Goal: Information Seeking & Learning: Learn about a topic

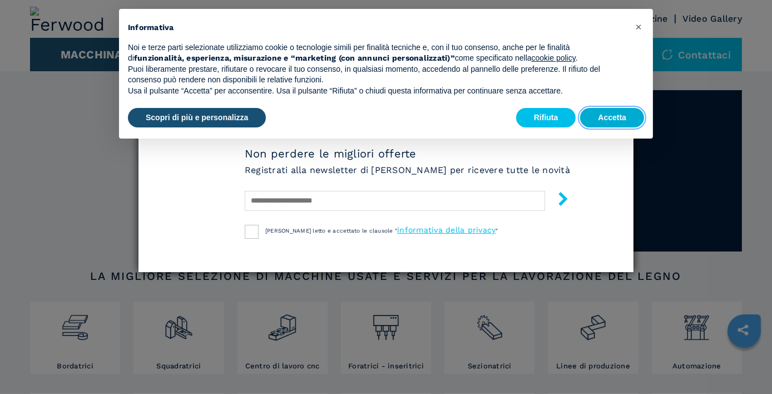
click at [604, 117] on button "Accetta" at bounding box center [612, 118] width 64 height 20
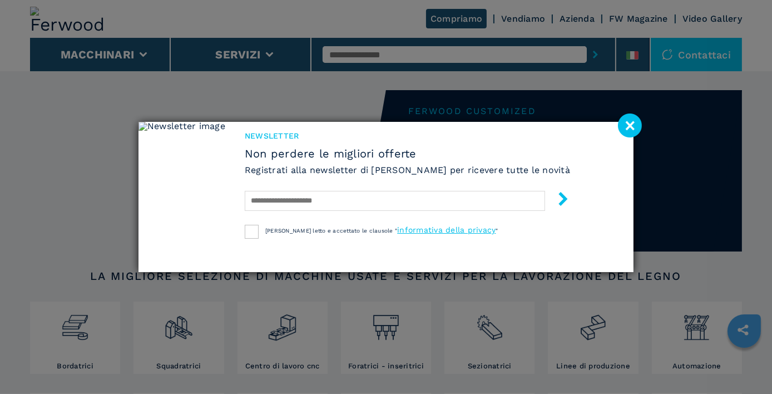
click at [629, 119] on image at bounding box center [630, 126] width 24 height 24
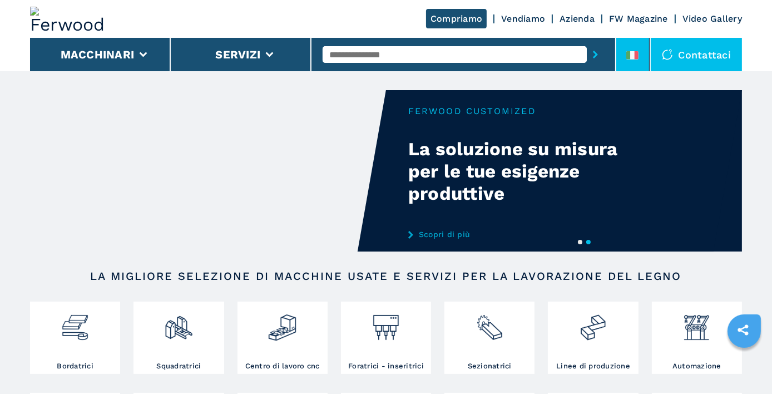
click at [638, 56] on icon at bounding box center [637, 55] width 4 height 8
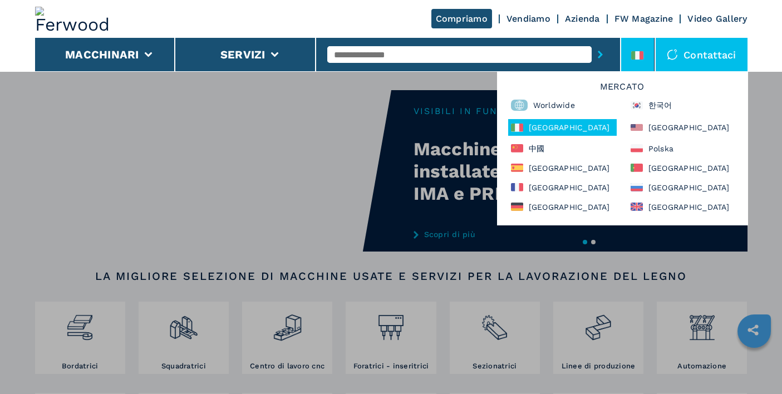
click at [763, 120] on div "Compriamo Vendiamo Vendiamo Vendita Ferwood Approved Noleggio Azienda Chi siamo…" at bounding box center [391, 268] width 782 height 394
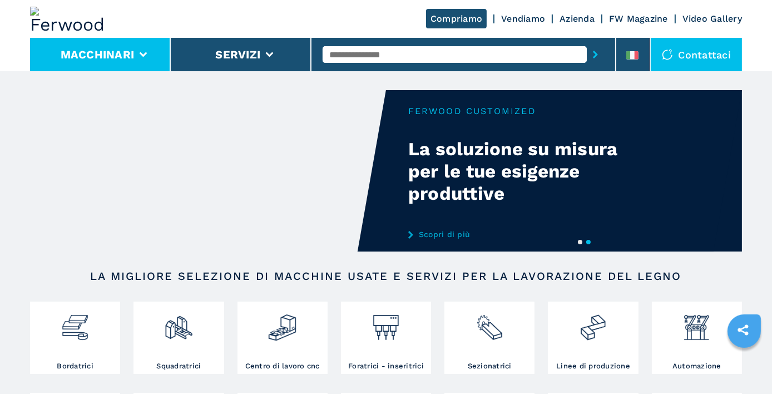
click at [142, 65] on li "Macchinari" at bounding box center [100, 54] width 141 height 33
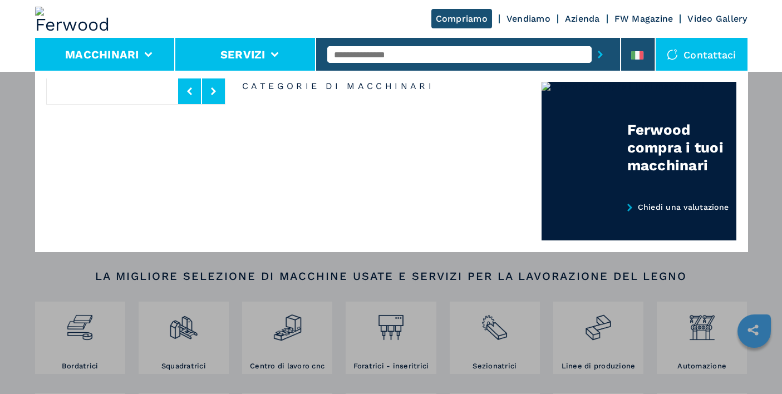
click at [250, 60] on button "Servizi" at bounding box center [242, 54] width 45 height 13
click at [151, 59] on li "Macchinari" at bounding box center [105, 54] width 141 height 33
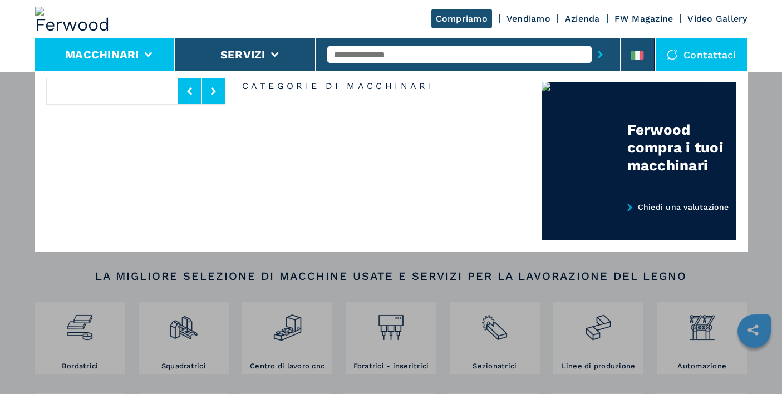
click at [22, 106] on div "Compriamo Vendiamo Vendiamo Vendita Ferwood Approved Noleggio Azienda Chi siamo…" at bounding box center [391, 268] width 782 height 394
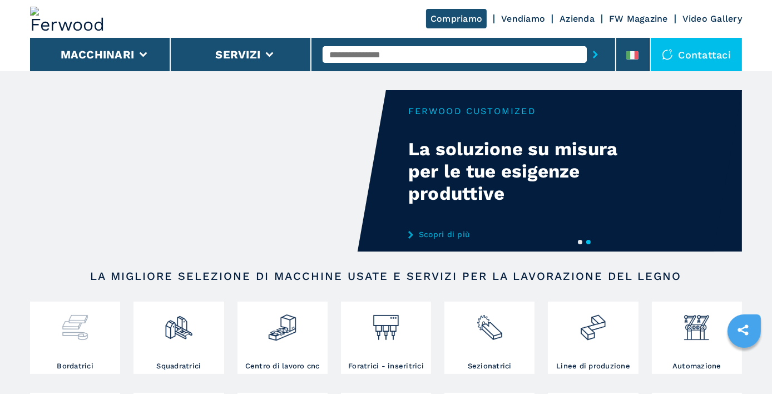
click at [63, 336] on img at bounding box center [74, 323] width 29 height 38
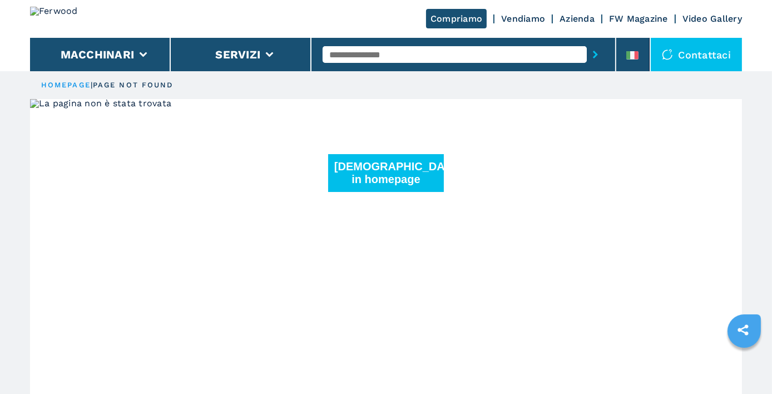
drag, startPoint x: 40, startPoint y: 17, endPoint x: 90, endPoint y: 25, distance: 50.1
click at [41, 17] on img at bounding box center [70, 19] width 80 height 24
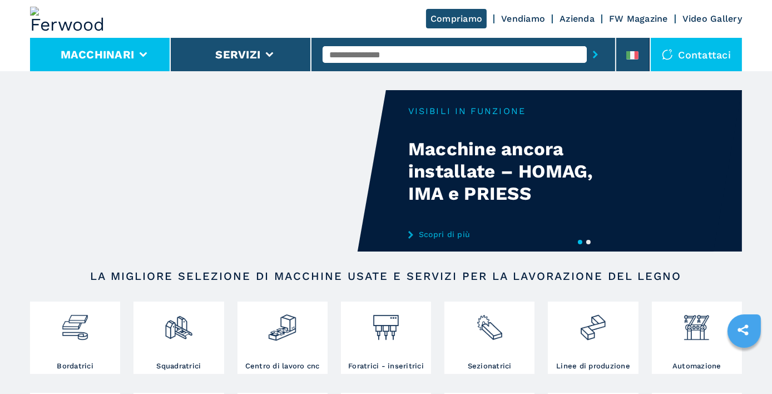
click at [106, 52] on button "Macchinari" at bounding box center [98, 54] width 74 height 13
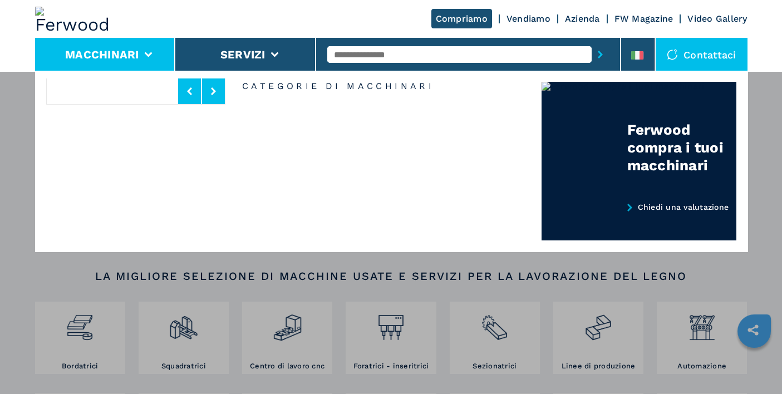
click at [154, 58] on li "Macchinari" at bounding box center [105, 54] width 141 height 33
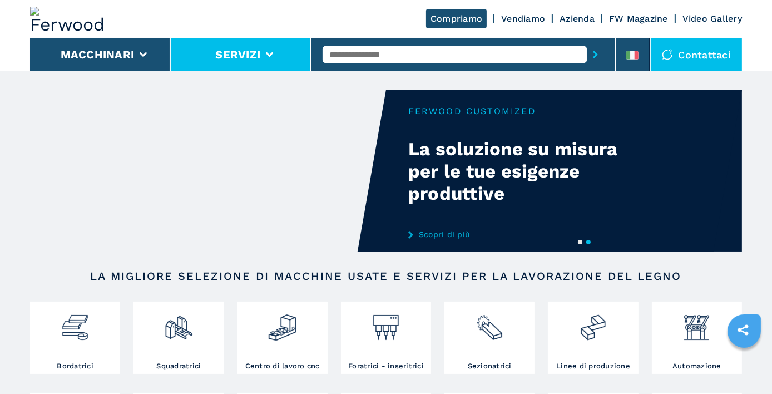
click at [272, 58] on li "Servizi" at bounding box center [241, 54] width 141 height 33
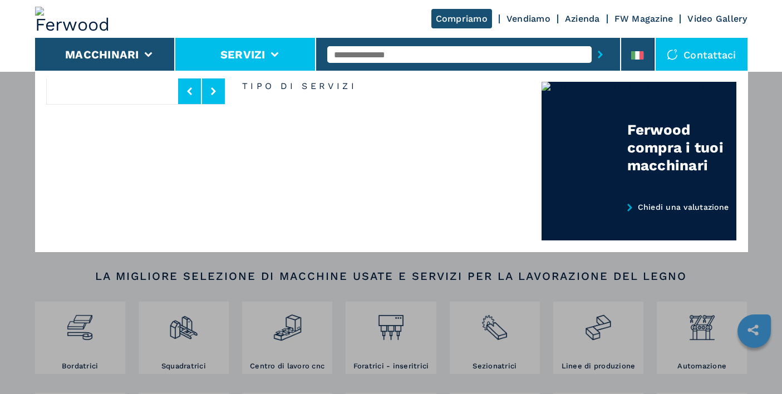
click at [273, 58] on li "Servizi" at bounding box center [245, 54] width 141 height 33
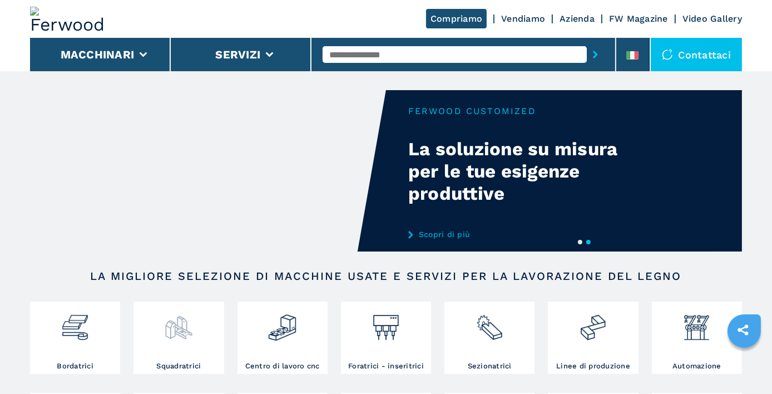
click at [169, 338] on img at bounding box center [178, 323] width 29 height 38
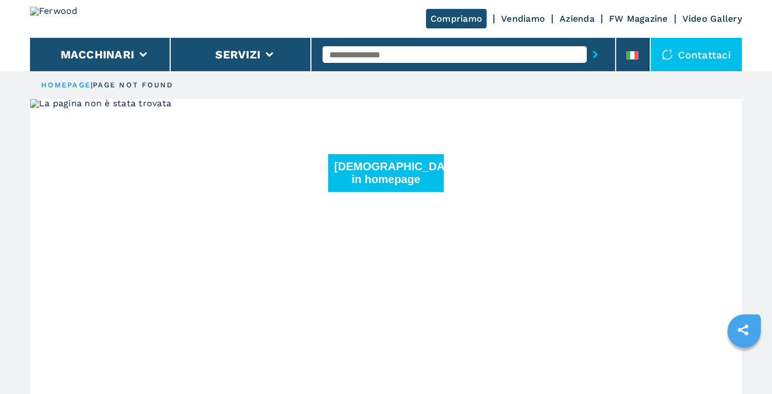
click at [91, 26] on img at bounding box center [70, 19] width 80 height 24
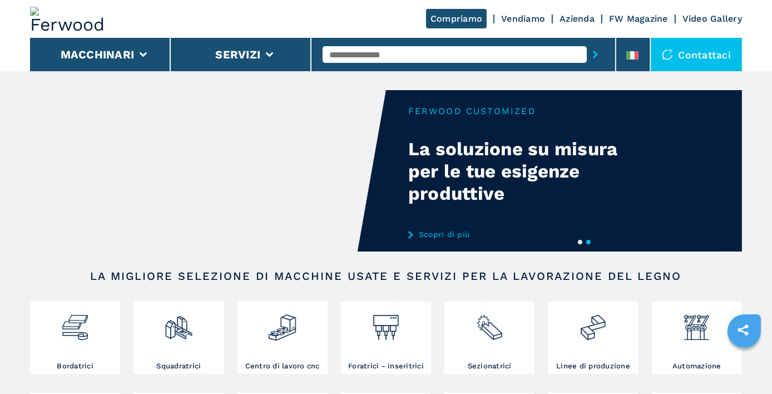
drag, startPoint x: 235, startPoint y: 13, endPoint x: 220, endPoint y: 18, distance: 16.4
click at [235, 14] on div "Compriamo Vendiamo Azienda FW Magazine Video Gallery" at bounding box center [386, 19] width 712 height 38
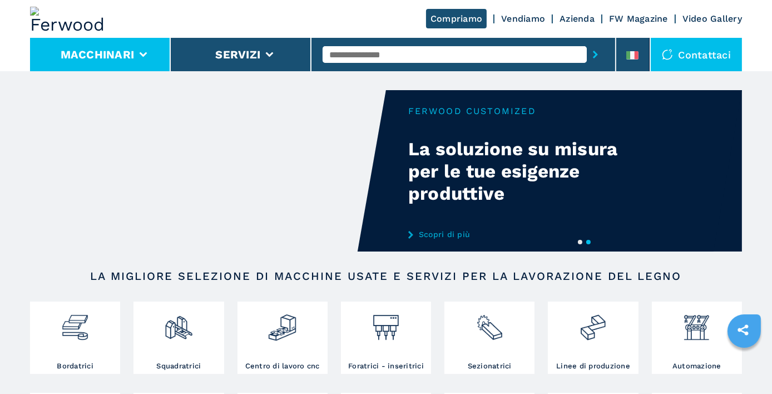
click at [149, 48] on li "Macchinari" at bounding box center [100, 54] width 141 height 33
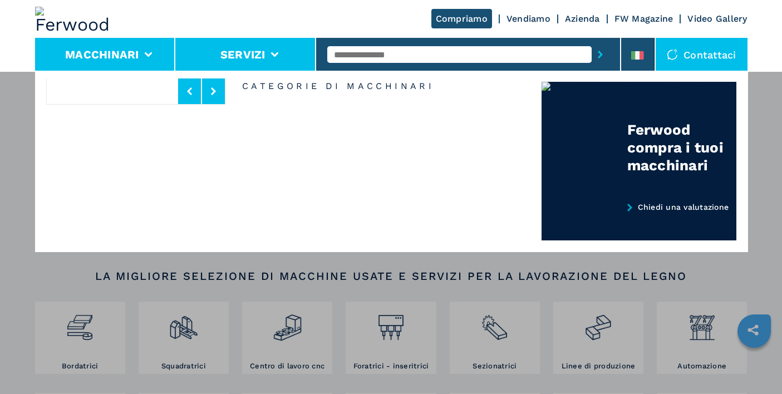
drag, startPoint x: 33, startPoint y: 272, endPoint x: 226, endPoint y: 59, distance: 287.2
click at [33, 272] on div "Compriamo Vendiamo Vendiamo Vendita Ferwood Approved Noleggio Azienda Chi siamo…" at bounding box center [391, 268] width 782 height 394
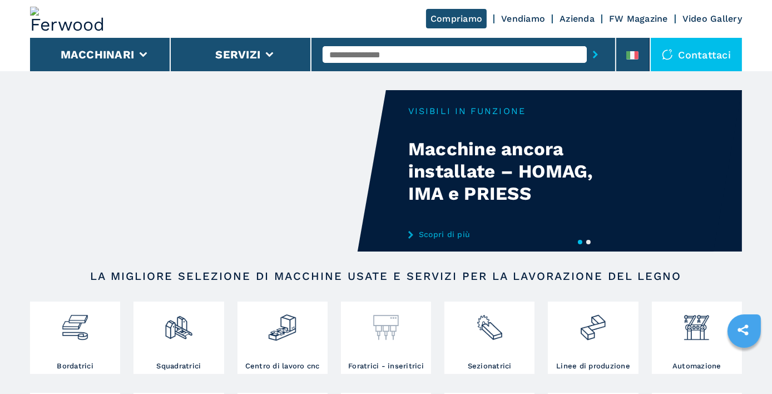
click at [386, 340] on img at bounding box center [385, 323] width 29 height 38
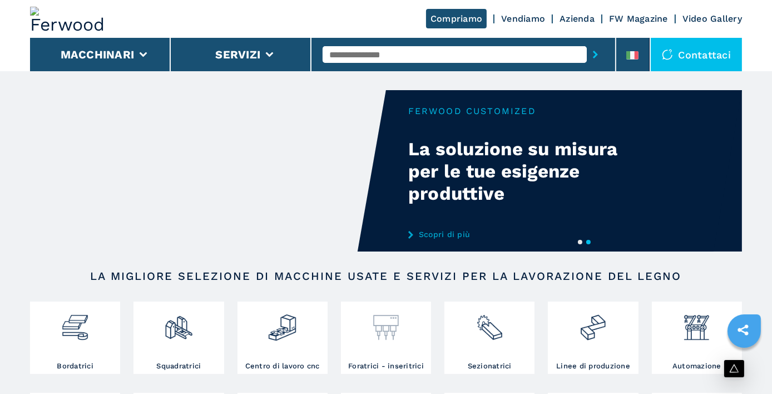
click at [388, 327] on img at bounding box center [385, 323] width 29 height 38
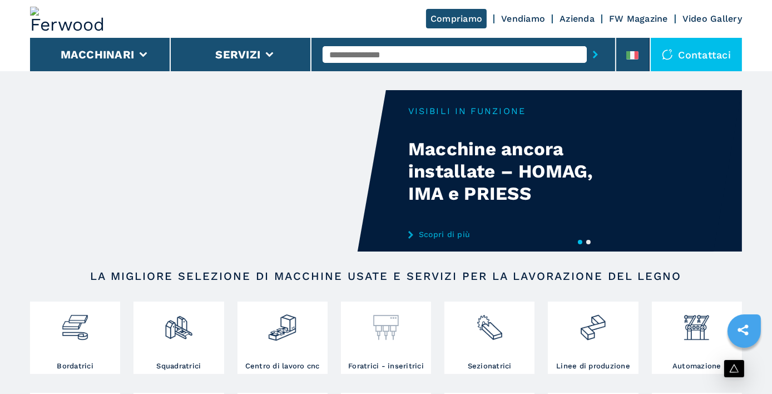
click at [388, 327] on img at bounding box center [385, 323] width 29 height 38
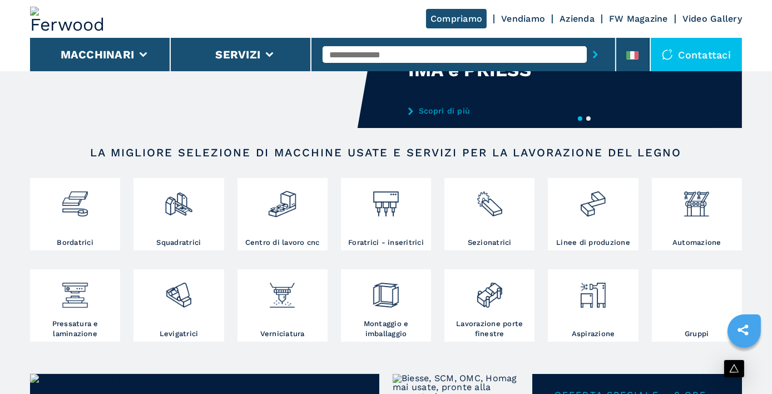
scroll to position [62, 0]
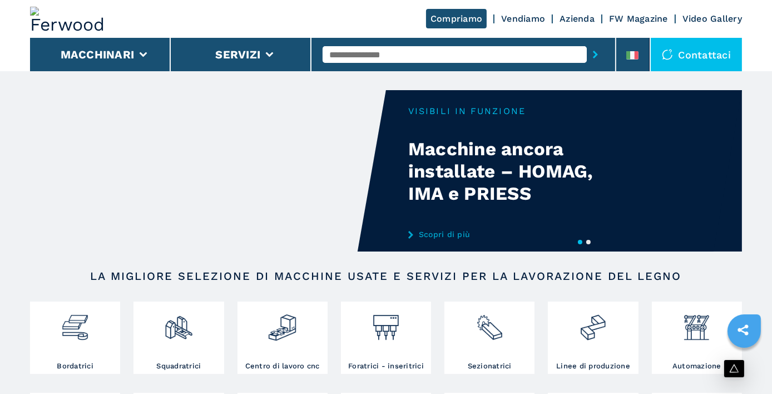
click at [382, 336] on img at bounding box center [385, 323] width 29 height 38
click at [489, 331] on img at bounding box center [489, 323] width 29 height 38
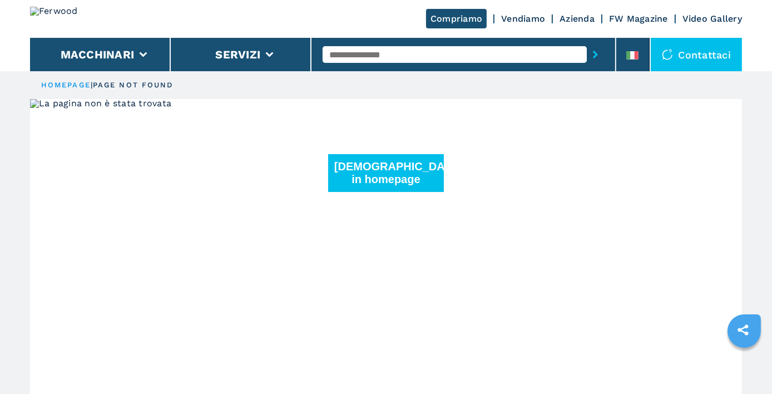
click at [45, 86] on link "HOMEPAGE" at bounding box center [66, 85] width 50 height 8
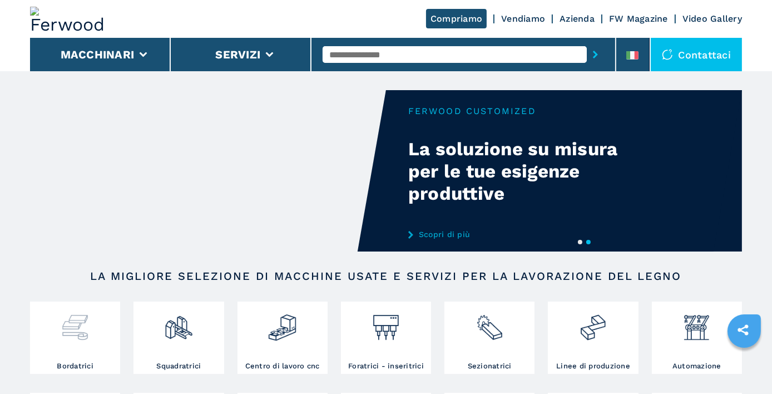
click at [84, 339] on img at bounding box center [74, 323] width 29 height 38
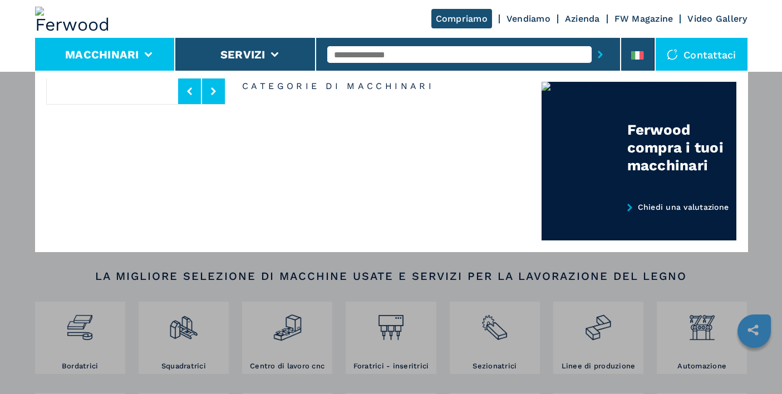
click at [95, 328] on div "Compriamo Vendiamo Vendiamo Vendita Ferwood Approved Noleggio Azienda Chi siamo…" at bounding box center [391, 268] width 782 height 394
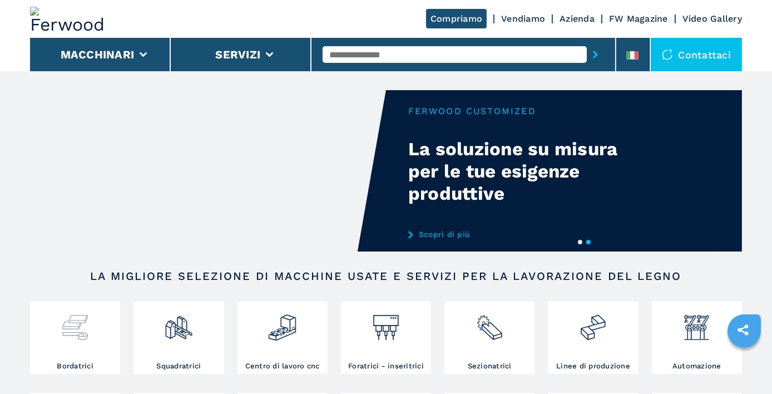
drag, startPoint x: 75, startPoint y: 327, endPoint x: 89, endPoint y: 325, distance: 14.0
click at [75, 327] on img at bounding box center [74, 323] width 29 height 38
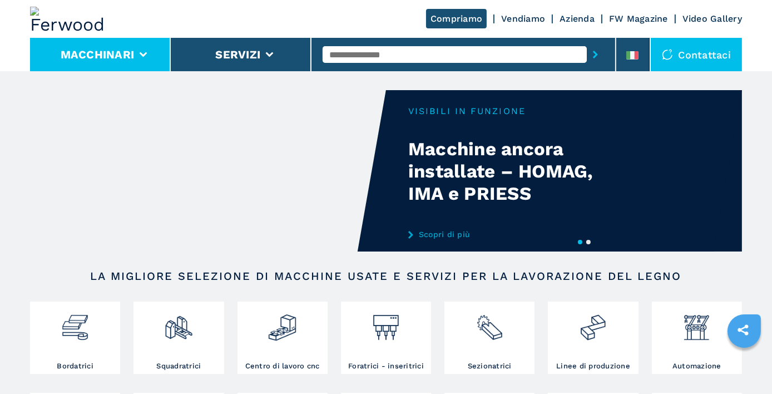
drag, startPoint x: 98, startPoint y: 47, endPoint x: 144, endPoint y: 60, distance: 47.0
click at [98, 46] on li "Macchinari" at bounding box center [100, 54] width 141 height 33
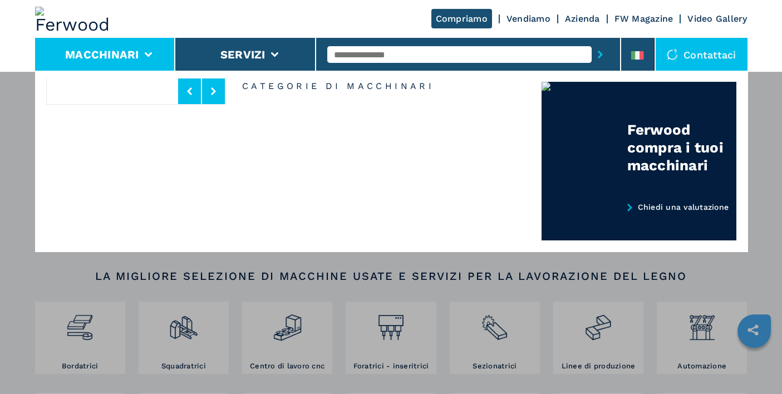
click at [147, 56] on icon at bounding box center [148, 54] width 8 height 5
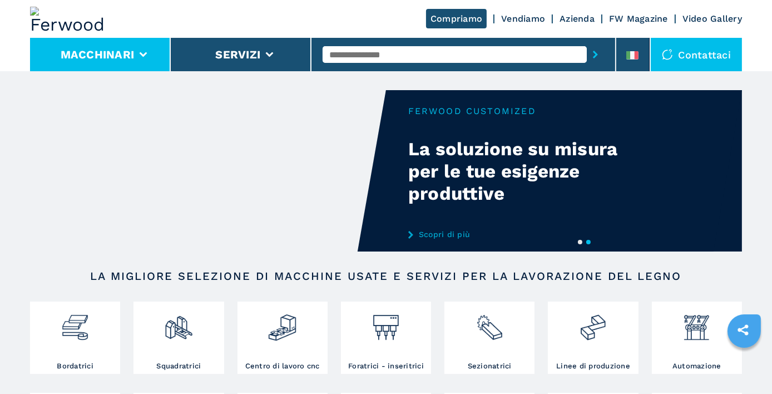
click at [137, 54] on li "Macchinari" at bounding box center [100, 54] width 141 height 33
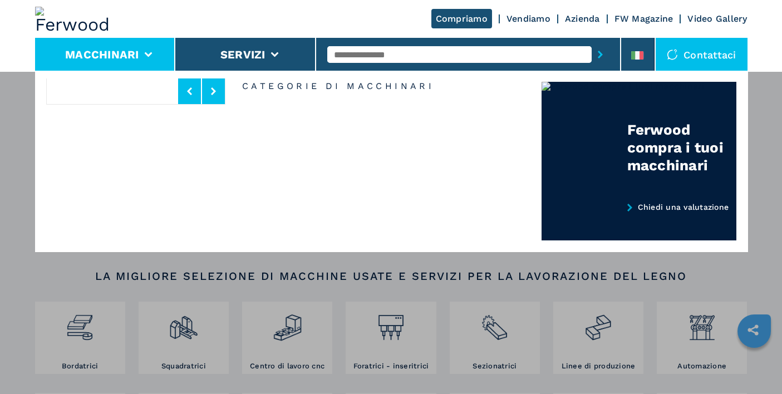
click at [140, 56] on li "Macchinari" at bounding box center [105, 54] width 141 height 33
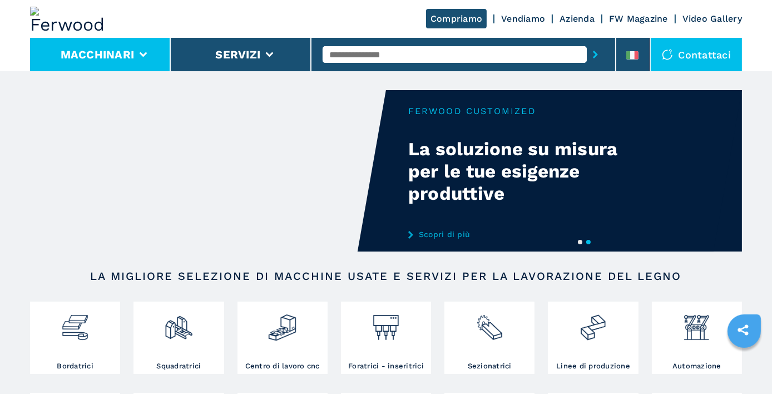
click at [140, 56] on icon at bounding box center [144, 54] width 8 height 5
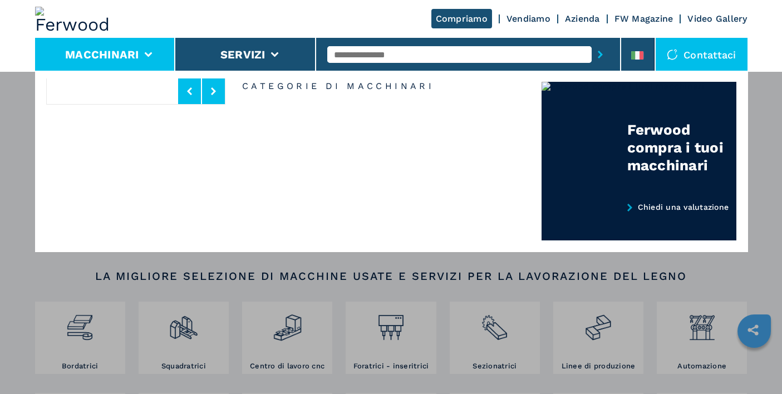
click at [193, 12] on div "Compriamo Vendiamo Azienda FW Magazine Video Gallery" at bounding box center [391, 19] width 712 height 38
click at [153, 55] on li "Macchinari" at bounding box center [105, 54] width 141 height 33
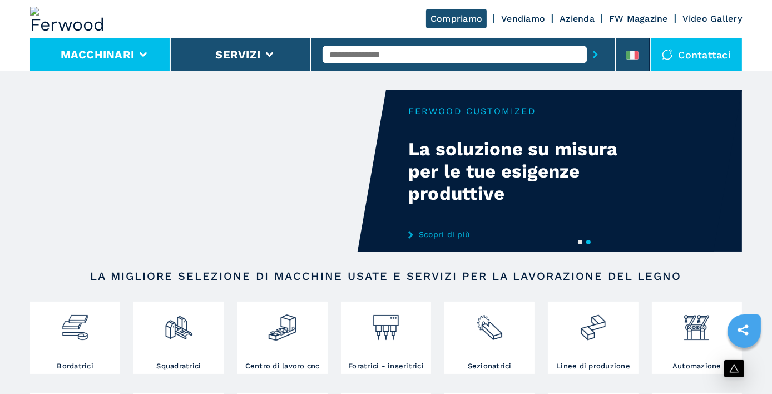
click at [139, 55] on li "Macchinari" at bounding box center [100, 54] width 141 height 33
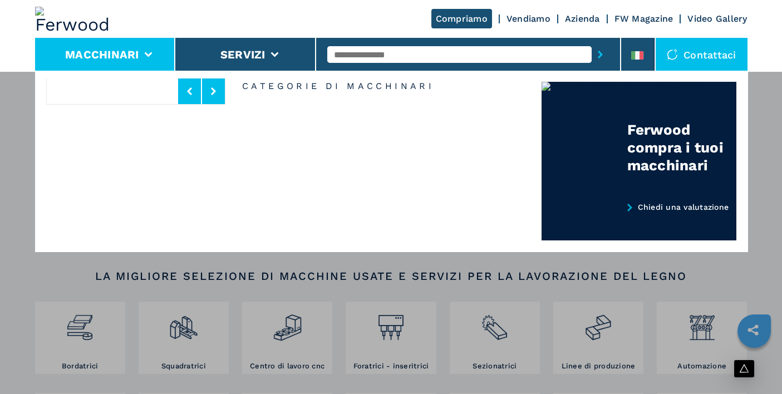
click at [7, 135] on div "Compriamo Vendiamo Vendiamo Vendita Ferwood Approved Noleggio Azienda Chi siamo…" at bounding box center [391, 268] width 782 height 394
